Goal: Information Seeking & Learning: Check status

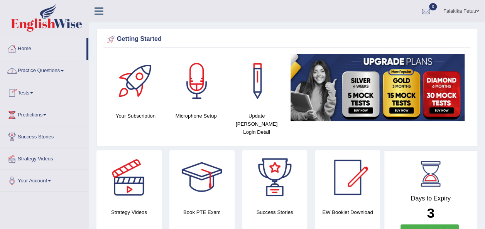
click at [33, 93] on span at bounding box center [31, 93] width 3 height 2
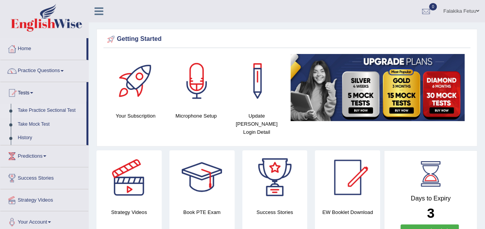
click at [53, 107] on link "Take Practice Sectional Test" at bounding box center [50, 111] width 72 height 14
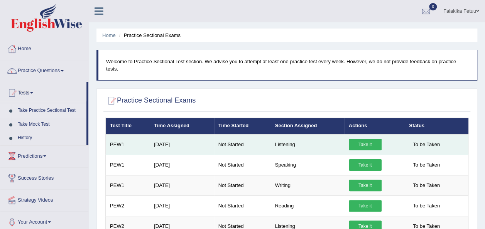
click at [361, 139] on link "Take it" at bounding box center [365, 145] width 33 height 12
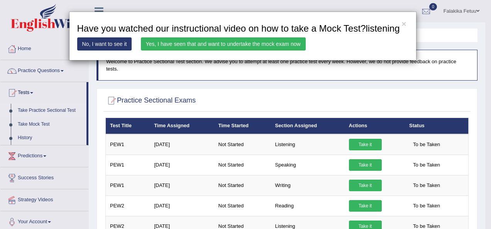
click at [199, 44] on link "Yes, I have seen that and want to undertake the mock exam now" at bounding box center [223, 43] width 165 height 13
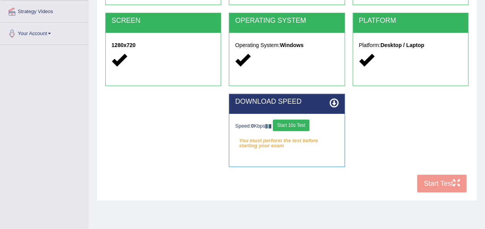
scroll to position [154, 0]
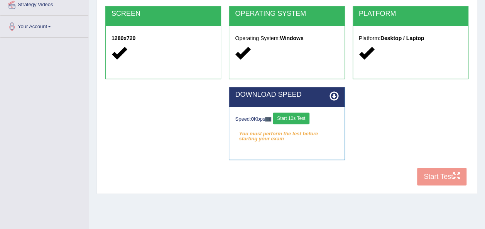
click at [297, 118] on button "Start 10s Test" at bounding box center [291, 119] width 37 height 12
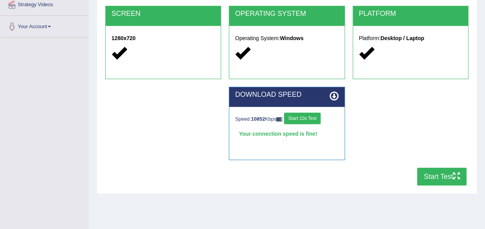
click at [439, 179] on button "Start Test" at bounding box center [441, 177] width 49 height 18
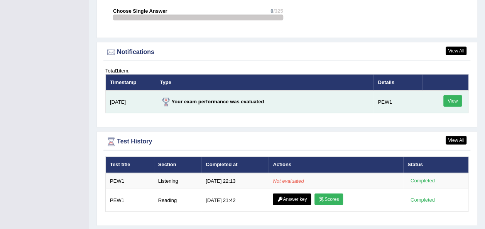
scroll to position [915, 0]
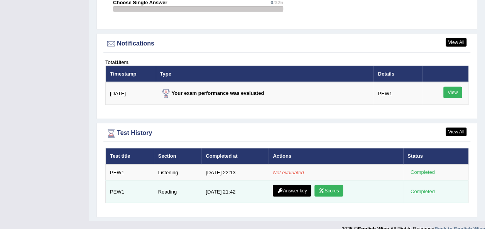
click at [327, 185] on link "Scores" at bounding box center [329, 191] width 29 height 12
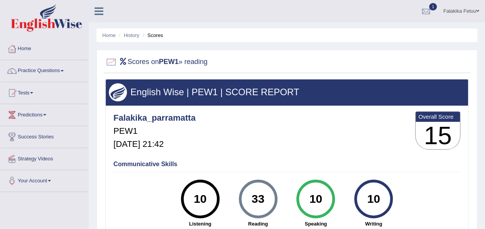
click at [144, 70] on div "Scores on PEW1 » reading" at bounding box center [286, 63] width 367 height 19
click at [131, 32] on li "History" at bounding box center [128, 35] width 22 height 7
click at [131, 33] on link "History" at bounding box center [131, 35] width 15 height 6
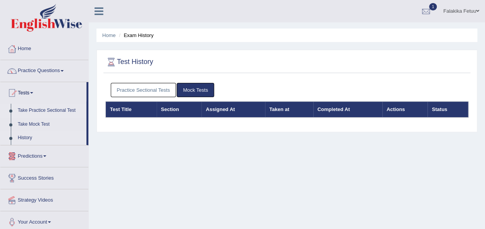
click at [40, 109] on link "Take Practice Sectional Test" at bounding box center [50, 111] width 72 height 14
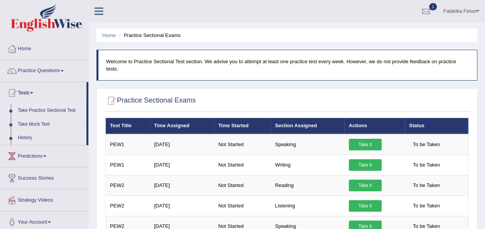
click at [28, 137] on link "History" at bounding box center [50, 138] width 72 height 14
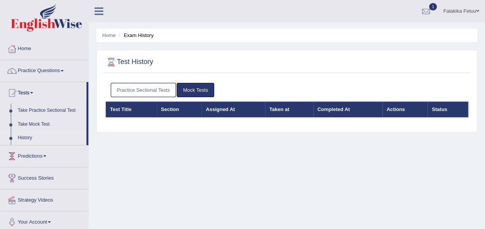
click at [29, 136] on link "History" at bounding box center [50, 138] width 72 height 14
click at [26, 136] on link "History" at bounding box center [50, 138] width 72 height 14
click at [30, 107] on link "Take Practice Sectional Test" at bounding box center [50, 111] width 72 height 14
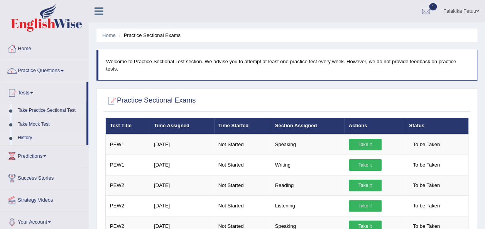
click at [23, 137] on link "History" at bounding box center [50, 138] width 72 height 14
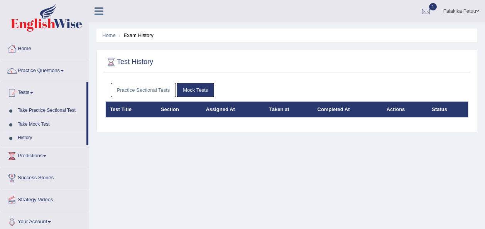
click at [196, 90] on link "Mock Tests" at bounding box center [195, 90] width 37 height 14
click at [137, 92] on link "Practice Sectional Tests" at bounding box center [144, 90] width 66 height 14
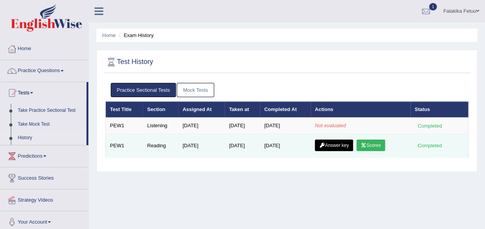
click at [331, 148] on link "Answer key" at bounding box center [334, 146] width 38 height 12
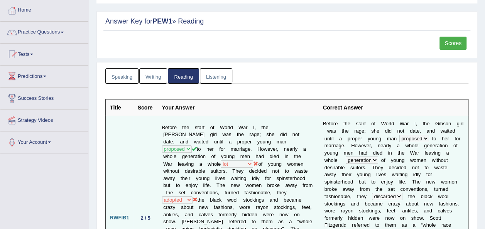
scroll to position [77, 0]
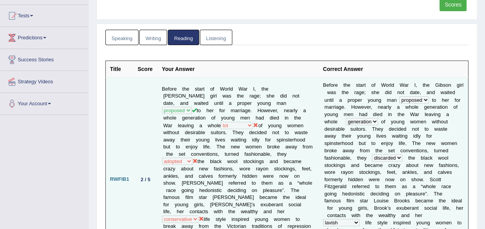
click at [198, 159] on icon at bounding box center [195, 161] width 5 height 5
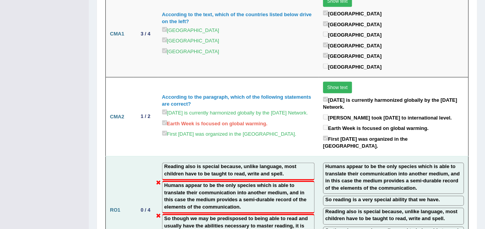
scroll to position [1004, 0]
